Goal: Information Seeking & Learning: Learn about a topic

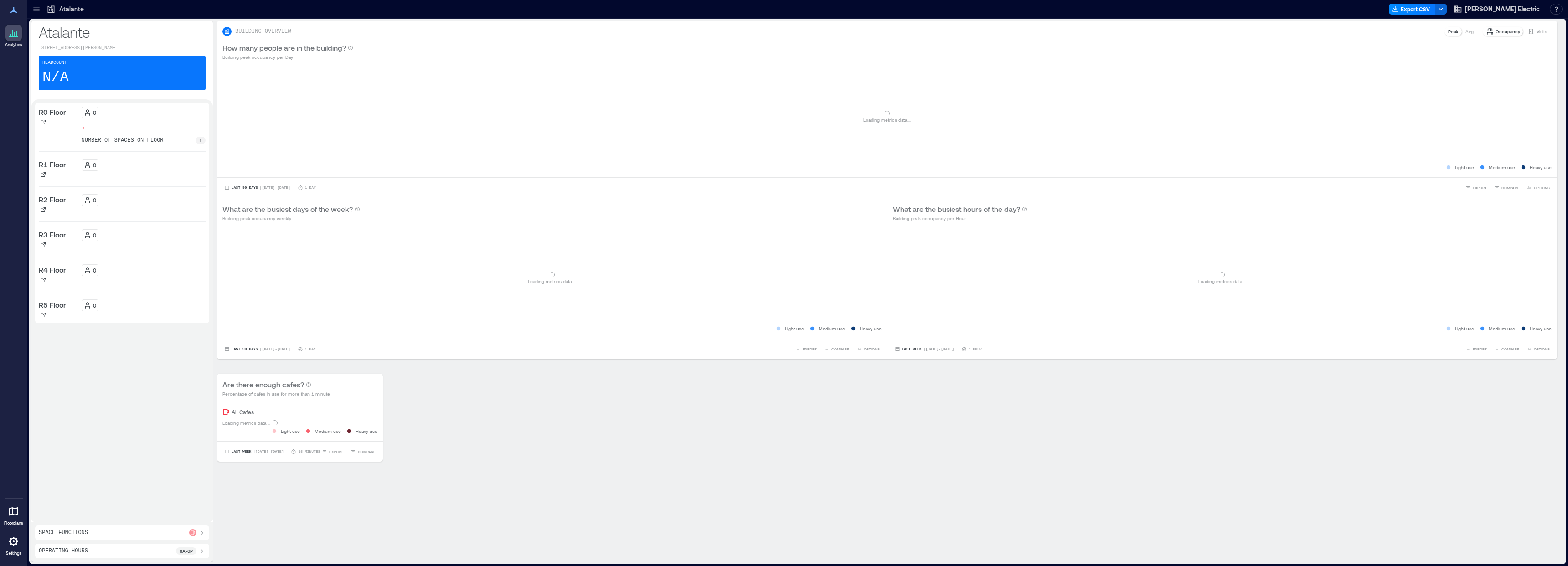
click at [39, 9] on icon at bounding box center [36, 9] width 6 height 1
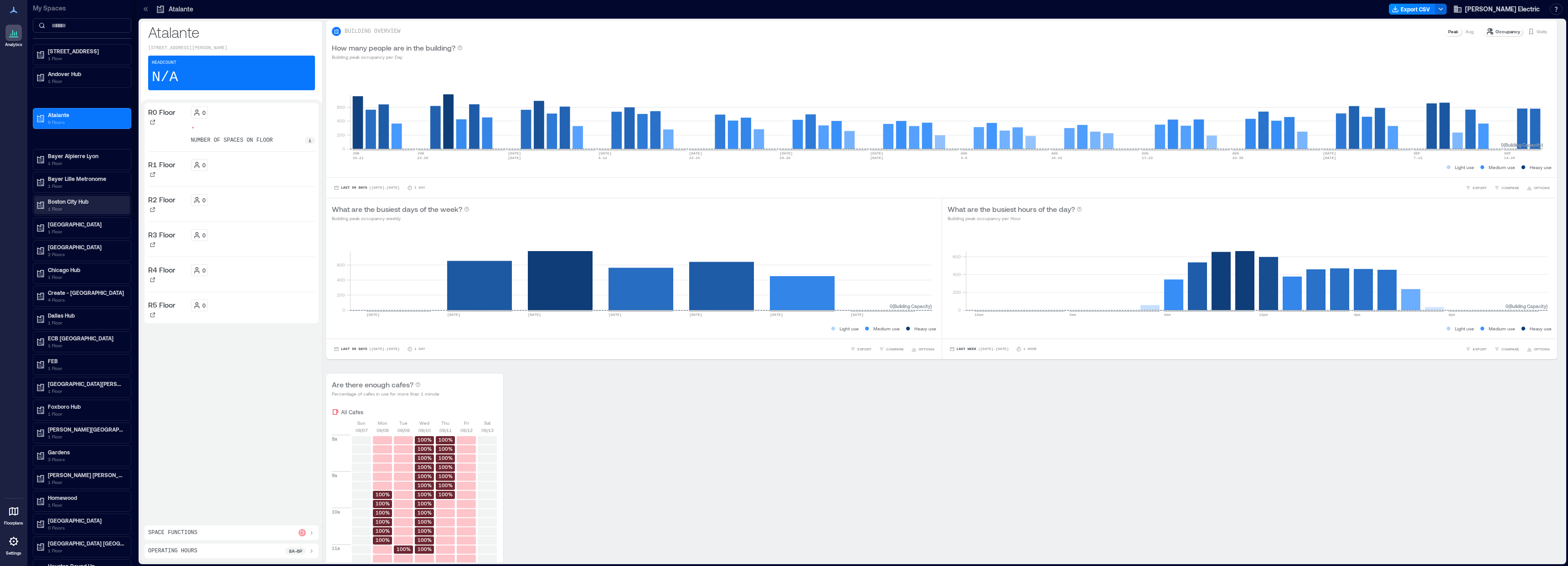
click at [73, 203] on p "Boston City Hub" at bounding box center [86, 202] width 76 height 8
click at [76, 219] on p "Building Analytics" at bounding box center [69, 221] width 45 height 8
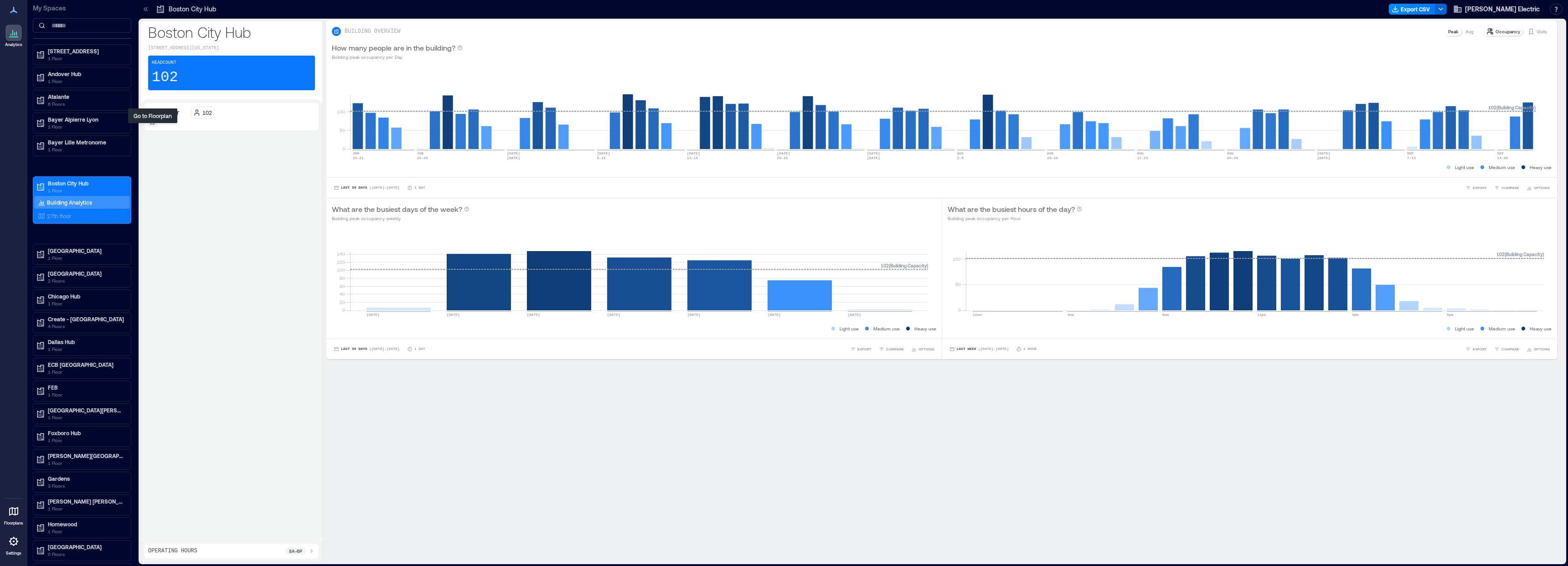
click at [151, 124] on icon at bounding box center [152, 121] width 5 height 5
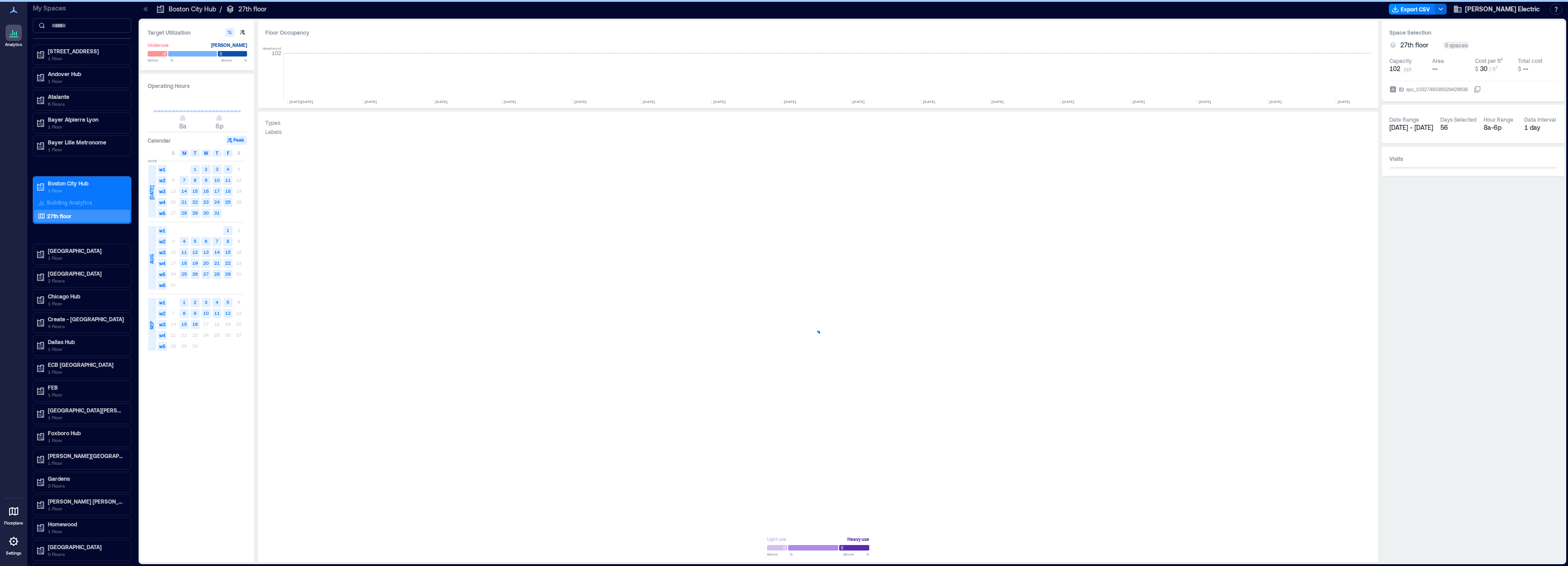
scroll to position [0, 1116]
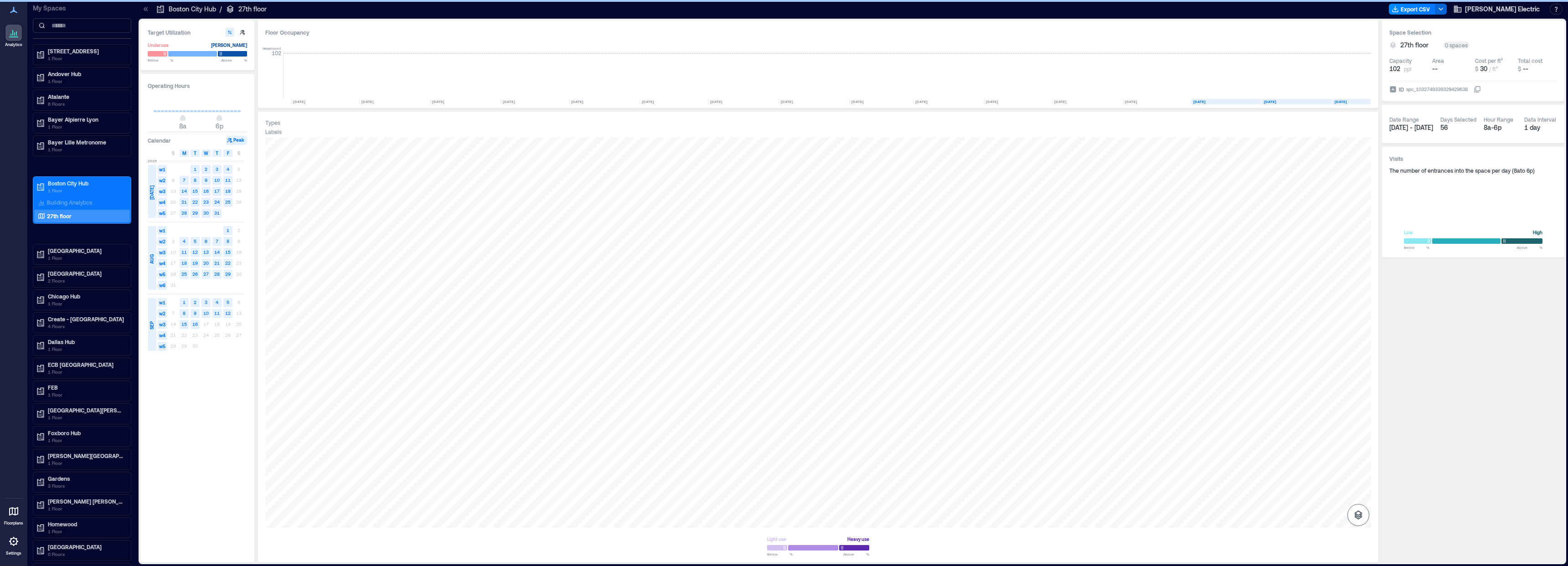
click at [1361, 518] on icon "button" at bounding box center [1358, 514] width 11 height 11
